Goal: Information Seeking & Learning: Understand process/instructions

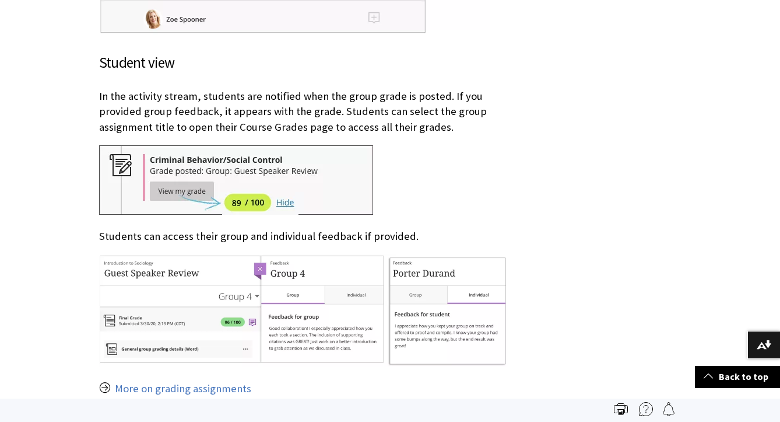
scroll to position [1995, 0]
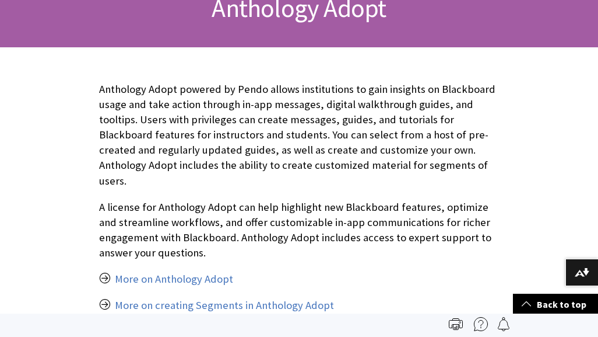
scroll to position [220, 0]
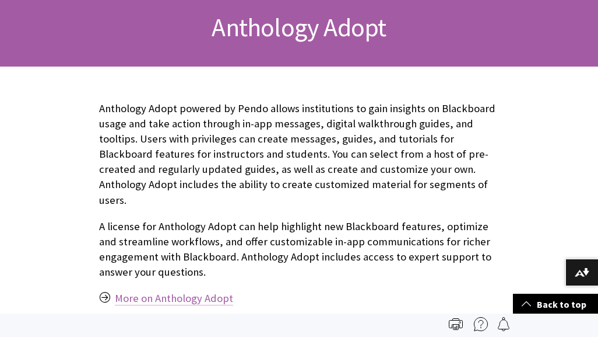
click at [199, 291] on link "More on Anthology Adopt" at bounding box center [174, 298] width 118 height 14
click at [267, 317] on link "More on creating Segments in Anthology Adopt" at bounding box center [224, 324] width 219 height 14
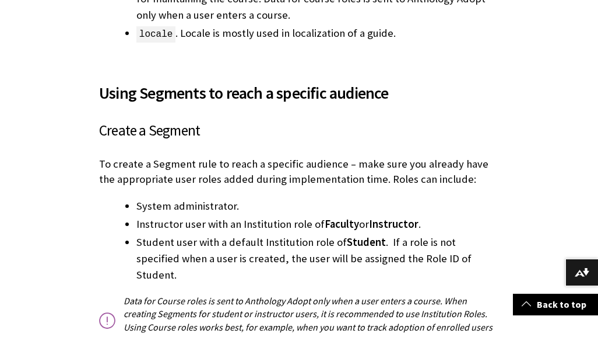
scroll to position [794, 0]
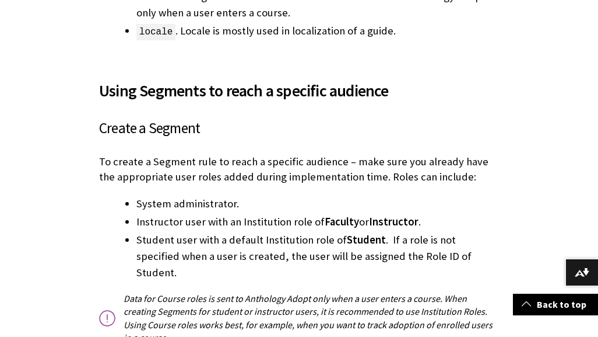
click at [409, 252] on li "Student user with a default Institution role of Student . If a role is not spec…" at bounding box center [317, 256] width 363 height 49
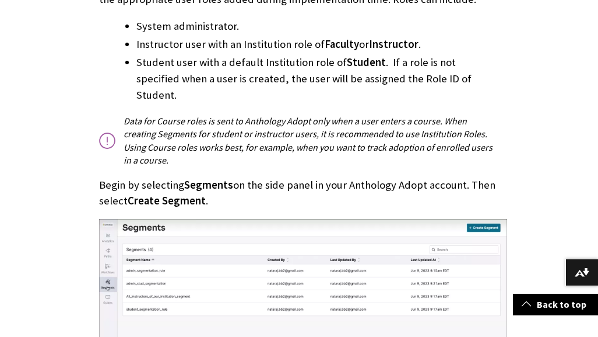
scroll to position [1002, 0]
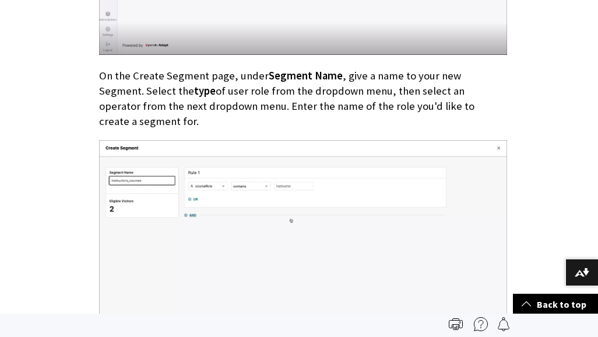
scroll to position [939, 0]
